Goal: Information Seeking & Learning: Learn about a topic

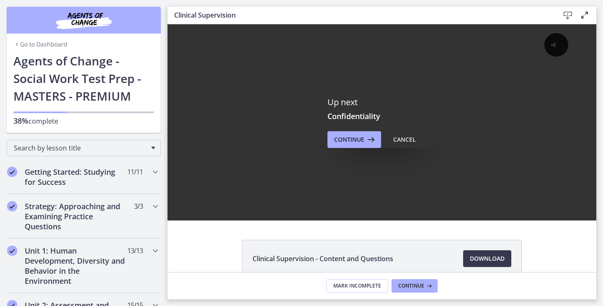
click at [203, 211] on div "Up next Confidentiality Continue Cancel" at bounding box center [382, 122] width 429 height 196
click at [221, 209] on div "Up next Confidentiality Continue Cancel" at bounding box center [382, 122] width 429 height 196
click at [198, 214] on div "Up next Confidentiality Continue Cancel" at bounding box center [382, 122] width 429 height 196
click at [367, 138] on icon at bounding box center [370, 139] width 12 height 10
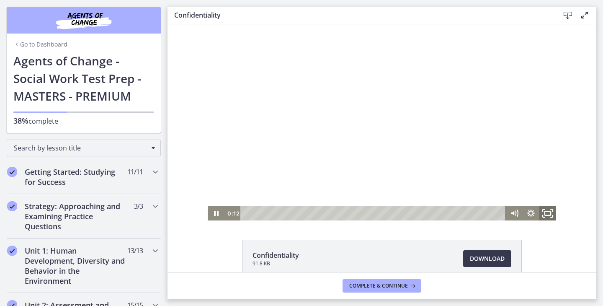
click at [543, 211] on icon "Fullscreen" at bounding box center [548, 213] width 20 height 17
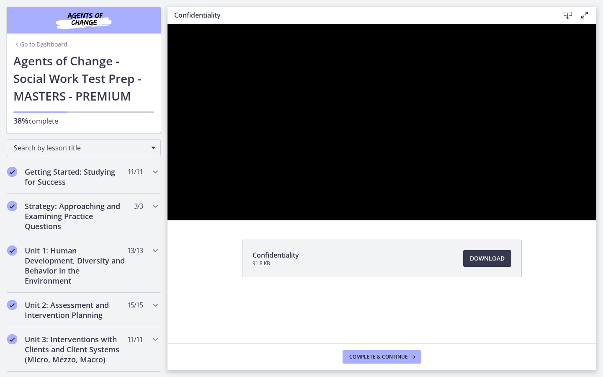
click at [596, 220] on div at bounding box center [382, 122] width 429 height 196
click at [168, 24] on button "Play Video: c1hrgn7jbns4p4pu7s2g.mp4" at bounding box center [168, 24] width 0 height 0
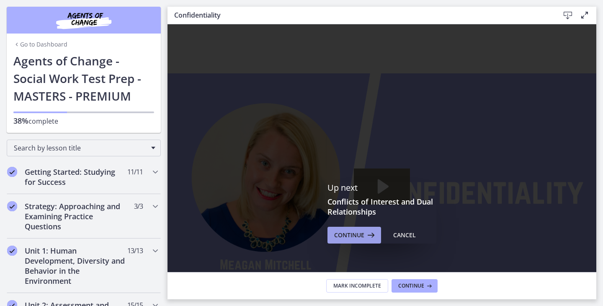
click at [354, 237] on span "Continue" at bounding box center [349, 235] width 30 height 10
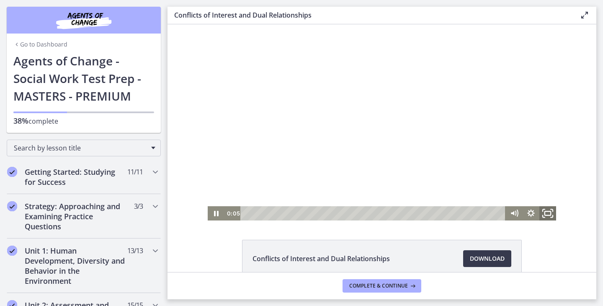
click at [547, 210] on icon "Fullscreen" at bounding box center [548, 213] width 20 height 17
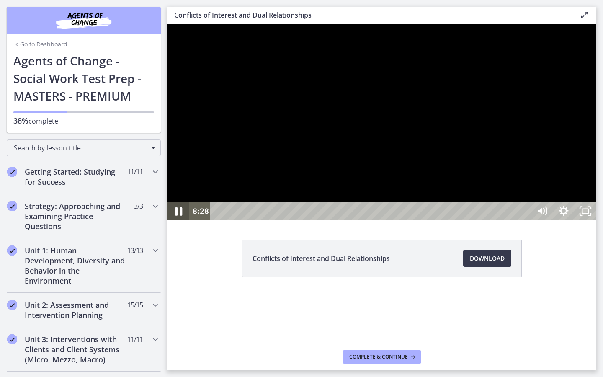
click at [175, 222] on icon "Pause" at bounding box center [178, 211] width 26 height 22
